Goal: Information Seeking & Learning: Understand process/instructions

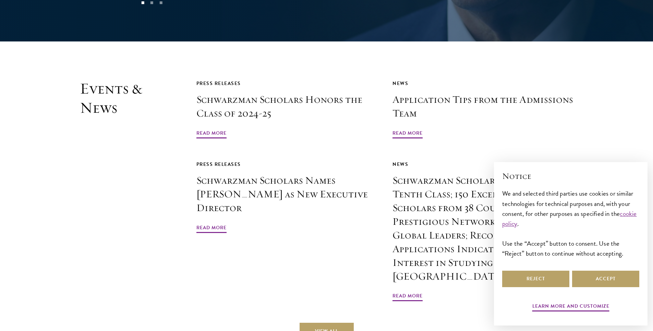
scroll to position [1636, 0]
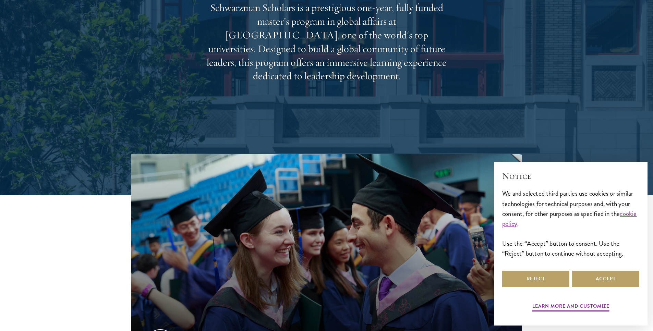
scroll to position [0, 0]
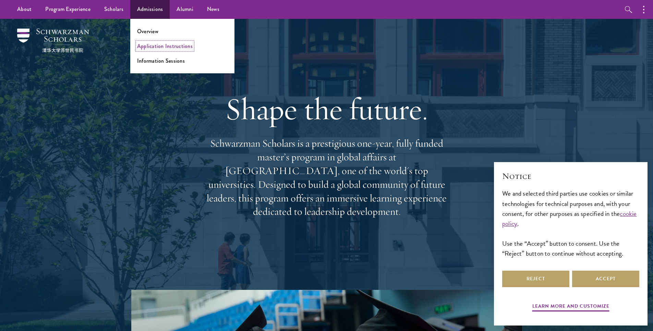
click at [169, 48] on link "Application Instructions" at bounding box center [165, 46] width 56 height 8
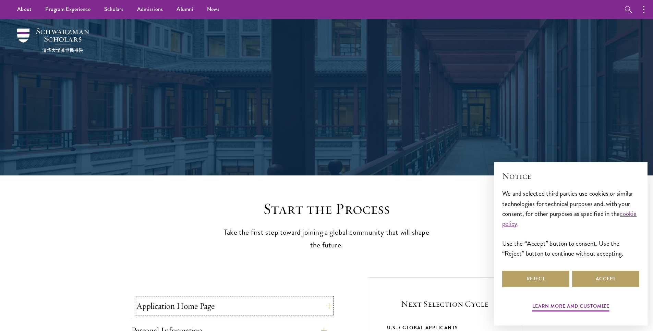
click at [206, 307] on button "Application Home Page" at bounding box center [233, 306] width 195 height 16
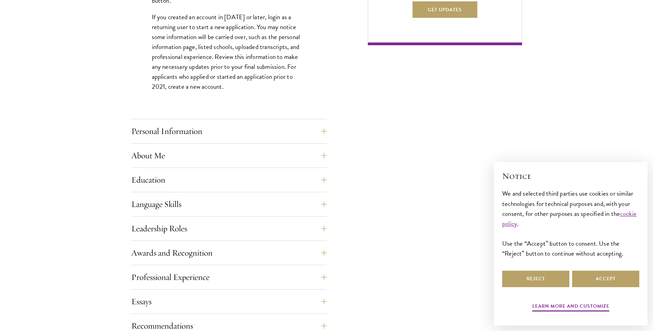
scroll to position [560, 0]
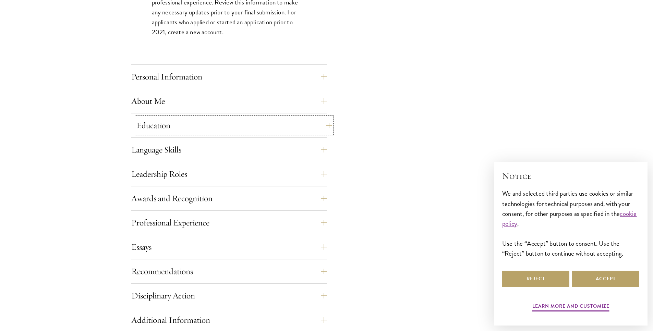
click at [159, 130] on button "Education" at bounding box center [233, 125] width 195 height 16
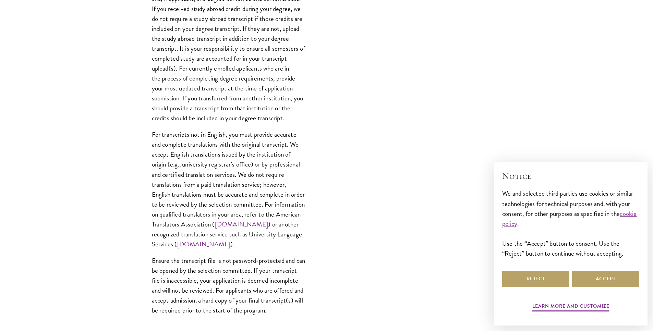
scroll to position [1048, 0]
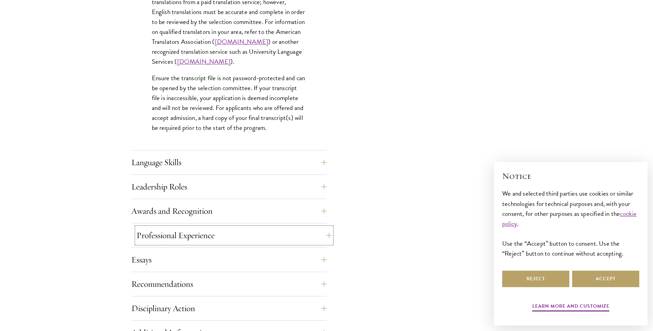
click at [169, 232] on button "Professional Experience" at bounding box center [233, 235] width 195 height 16
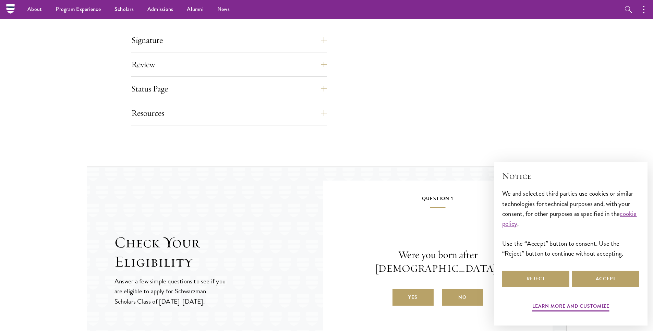
scroll to position [471, 0]
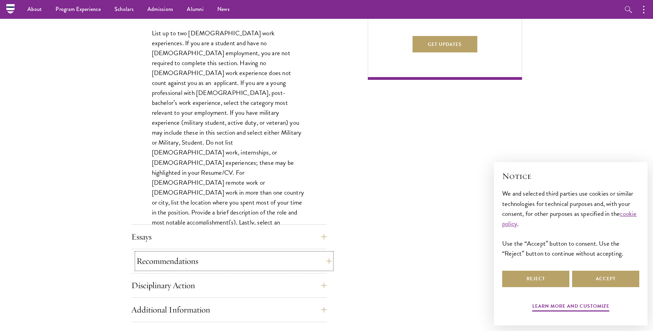
click at [149, 262] on button "Recommendations" at bounding box center [233, 261] width 195 height 16
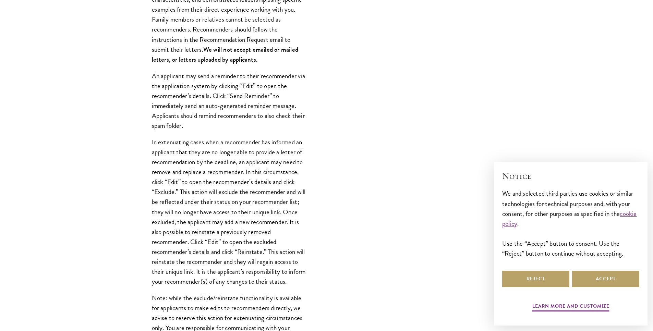
scroll to position [1021, 0]
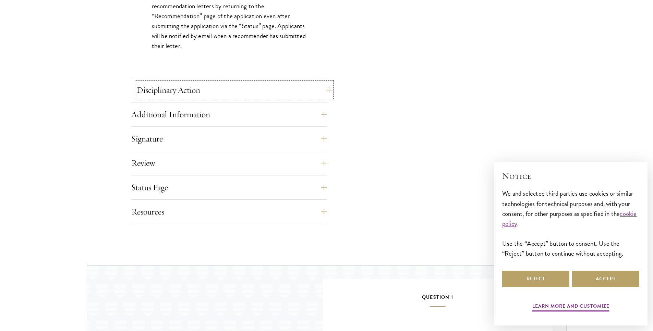
click at [194, 98] on button "Disciplinary Action" at bounding box center [233, 90] width 195 height 16
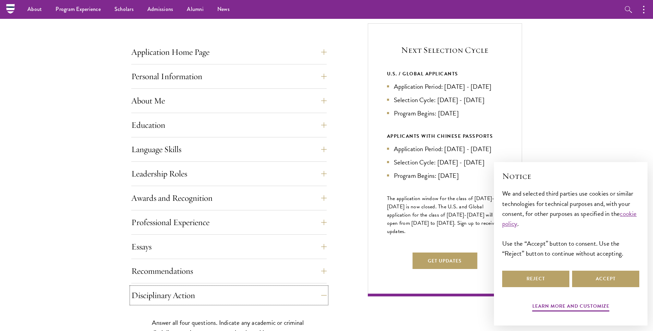
scroll to position [0, 0]
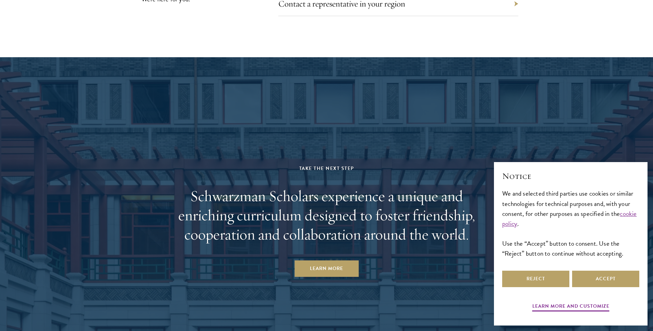
scroll to position [3203, 0]
